Goal: Find specific page/section: Find specific page/section

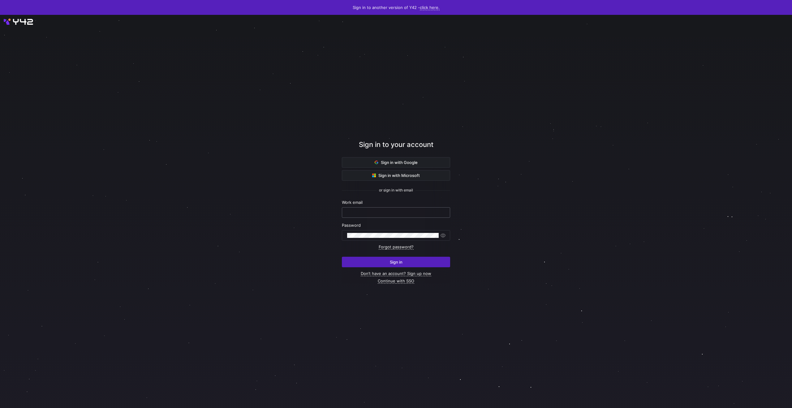
click at [383, 210] on input "text" at bounding box center [396, 212] width 98 height 5
type input "[EMAIL_ADDRESS][DOMAIN_NAME]"
click at [342, 257] on button "Sign in" at bounding box center [396, 262] width 108 height 11
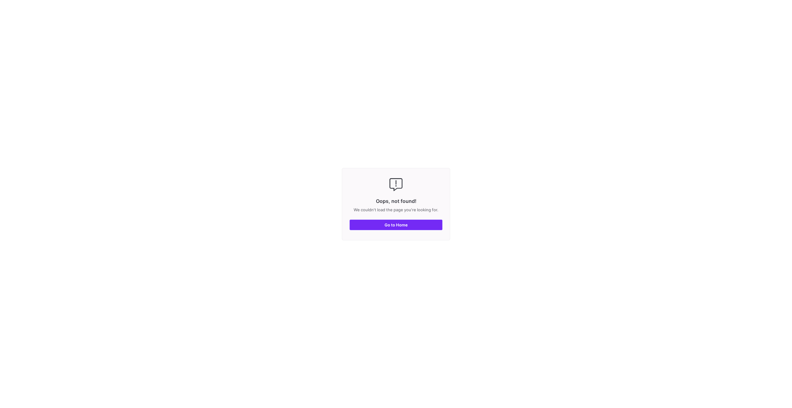
click at [406, 226] on span "Go to Home" at bounding box center [396, 225] width 23 height 5
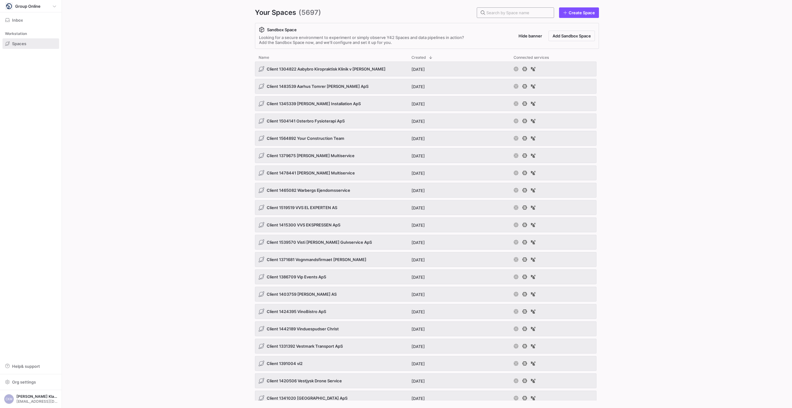
click at [531, 10] on div at bounding box center [518, 13] width 63 height 10
click at [530, 11] on input "text" at bounding box center [518, 12] width 63 height 5
paste input "Client 1460844 3 Axels Transport ApS"
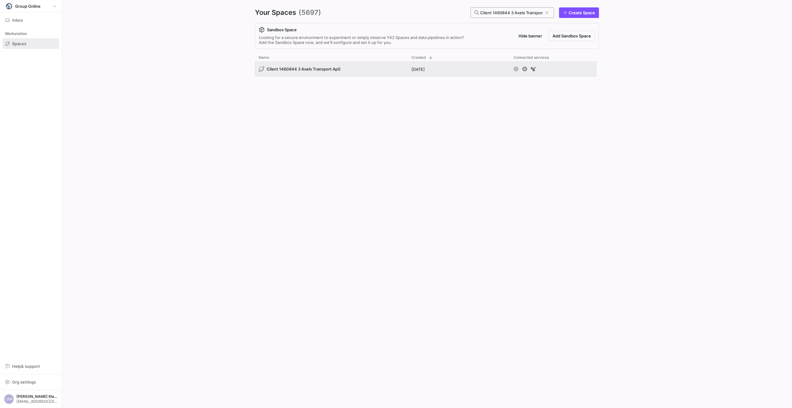
click at [498, 10] on div "Client 1460844 3 Axels Transport ApS" at bounding box center [511, 13] width 63 height 10
paste input "08991 Advokaterne Adelgade 83"
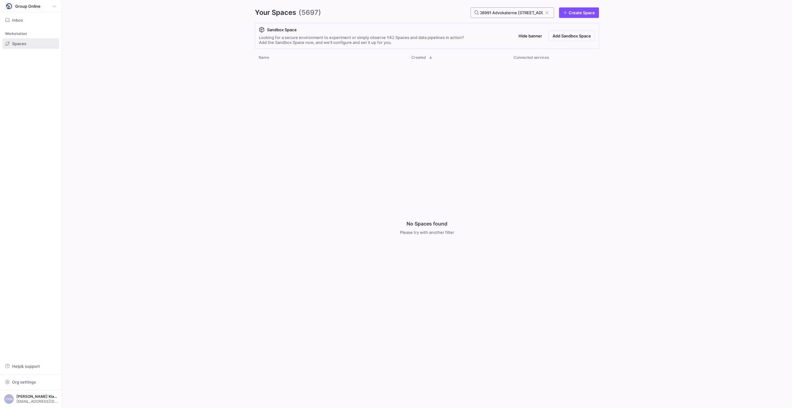
scroll to position [0, 24]
click at [535, 11] on input "Client 1408991 Advokaterne Adelgade 83" at bounding box center [511, 12] width 63 height 5
drag, startPoint x: 531, startPoint y: 12, endPoint x: 466, endPoint y: 11, distance: 65.6
click at [466, 11] on div "Your Spaces (5697) Client 1408991 Advokaterne Adelgade 83 Create Space" at bounding box center [427, 12] width 344 height 11
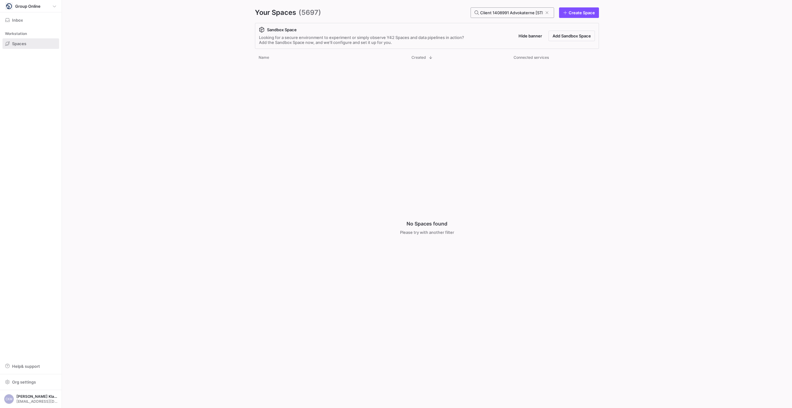
click at [504, 12] on input "Client 1408991 Advokaterne Adelgade 83" at bounding box center [511, 12] width 63 height 5
drag, startPoint x: 486, startPoint y: 12, endPoint x: 493, endPoint y: 11, distance: 6.6
click at [493, 11] on div "Client 1408991 Advokaterne Adelgade 83" at bounding box center [513, 13] width 76 height 10
click at [492, 11] on input "Client 1408991 Advokaterne Adelgade 83" at bounding box center [511, 12] width 63 height 5
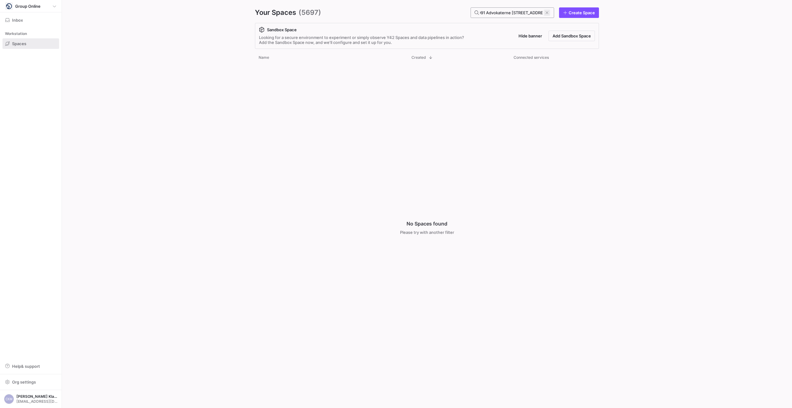
drag, startPoint x: 498, startPoint y: 11, endPoint x: 545, endPoint y: 11, distance: 46.7
click at [545, 11] on div "Client 1408991 Advokaterne Adelgade 83" at bounding box center [513, 13] width 76 height 10
click at [522, 13] on input "Client 1408991 Advokaterne Adelgade 83" at bounding box center [511, 12] width 63 height 5
drag, startPoint x: 542, startPoint y: 12, endPoint x: 516, endPoint y: 15, distance: 26.8
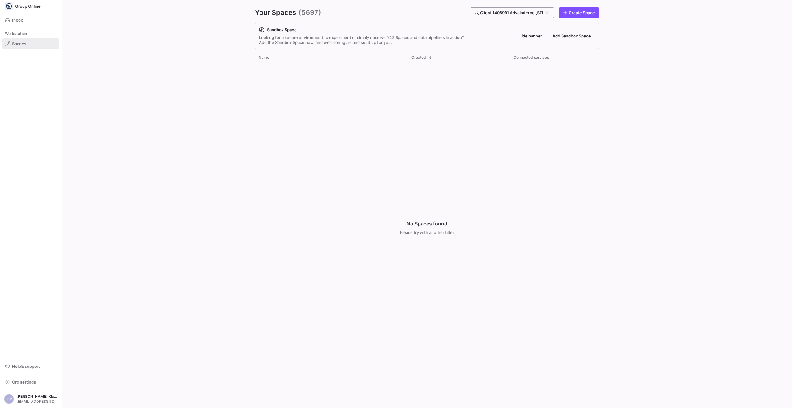
click at [516, 15] on input "Client 1408991 Advokaterne Adelgade 83" at bounding box center [511, 12] width 63 height 5
click at [520, 11] on input "Client 1408991" at bounding box center [511, 12] width 63 height 5
paste input "392975 Advokaterne Adelgade 83"
click at [515, 15] on input "Client 1392975 Advokaterne Adelgade 83" at bounding box center [511, 12] width 63 height 5
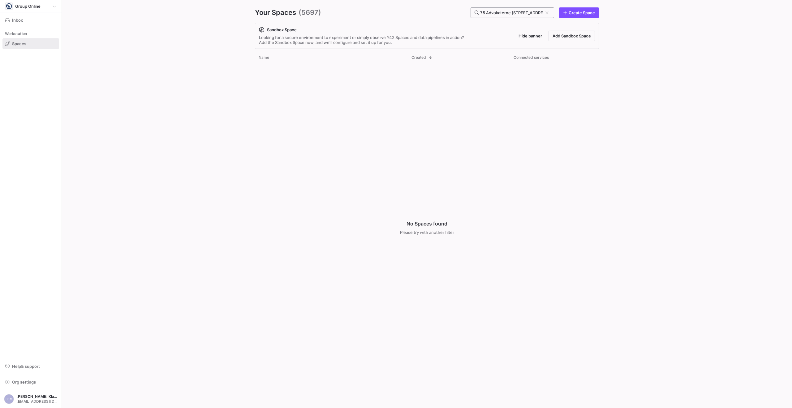
scroll to position [0, 0]
drag, startPoint x: 516, startPoint y: 16, endPoint x: 513, endPoint y: 15, distance: 3.1
click at [513, 16] on div "Client 1392975 Advokaterne Adelgade 83" at bounding box center [511, 13] width 63 height 10
drag, startPoint x: 514, startPoint y: 12, endPoint x: 451, endPoint y: 15, distance: 62.9
click at [454, 11] on div "Your Spaces (5697) Client 1392975 Advokaterne Adelgade 83 Create Space" at bounding box center [427, 12] width 344 height 11
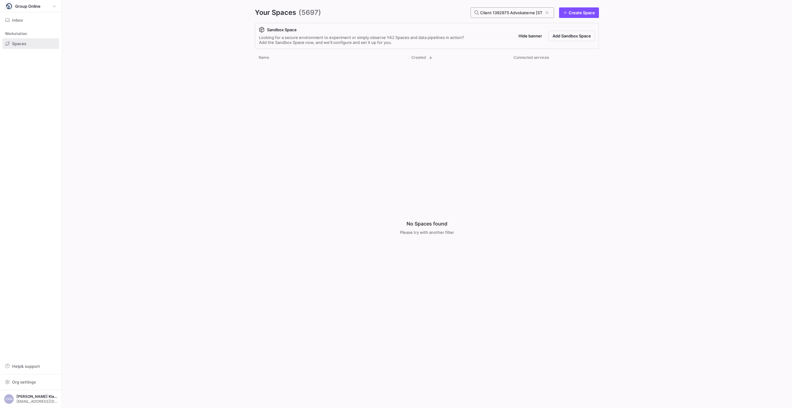
click at [522, 15] on input "Client 1392975 Advokaterne Adelgade 83" at bounding box center [511, 12] width 63 height 5
paste input "512234 Agentur Jakobsen"
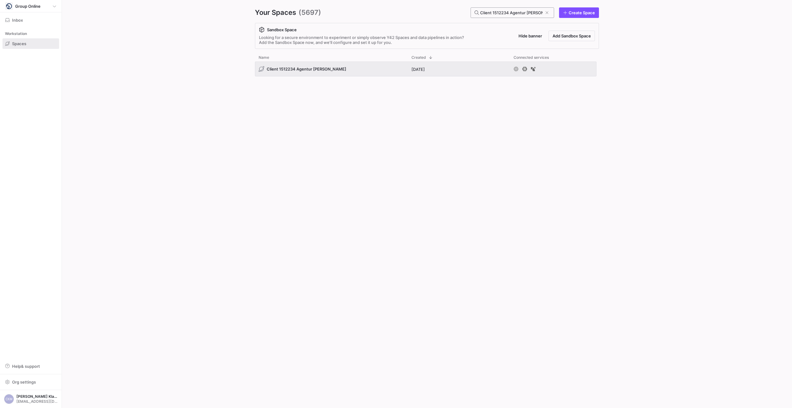
click at [528, 11] on input "Client 1512234 Agentur Jakobsen" at bounding box center [511, 12] width 63 height 5
paste input "962163 BK Auto"
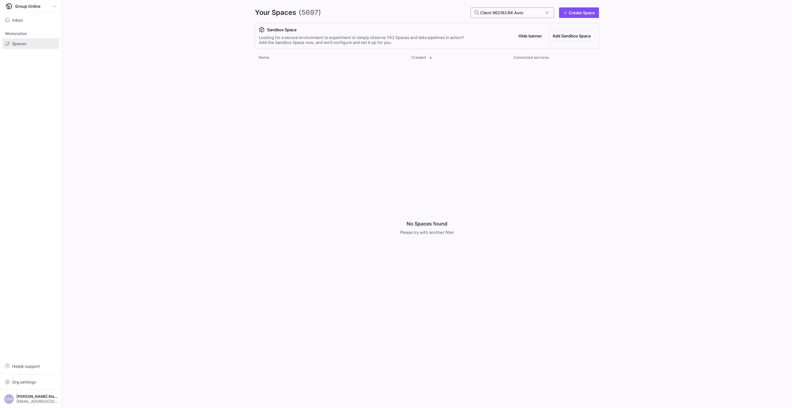
click at [514, 12] on input "Client 962163 BK Auto" at bounding box center [511, 12] width 63 height 5
paste input "Advokaterne Adelgade 83"
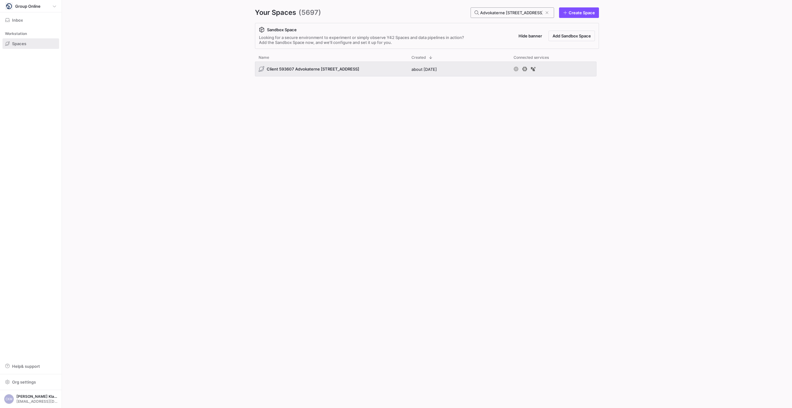
click at [503, 14] on input "Advokaterne Adelgade 83" at bounding box center [511, 12] width 63 height 5
paste input "Client 1512234 Agentur Jakobsen"
type input "Client 1512234 Agentur Jakobsen"
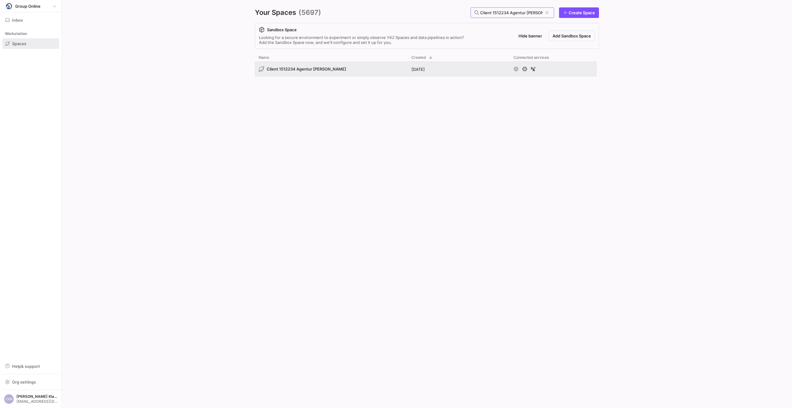
click at [215, 113] on y42-org-space-overview "Your Spaces (5697) Client 1512234 Agentur Jakobsen Create Space Sandbox Space L…" at bounding box center [427, 204] width 730 height 408
